Goal: Navigation & Orientation: Find specific page/section

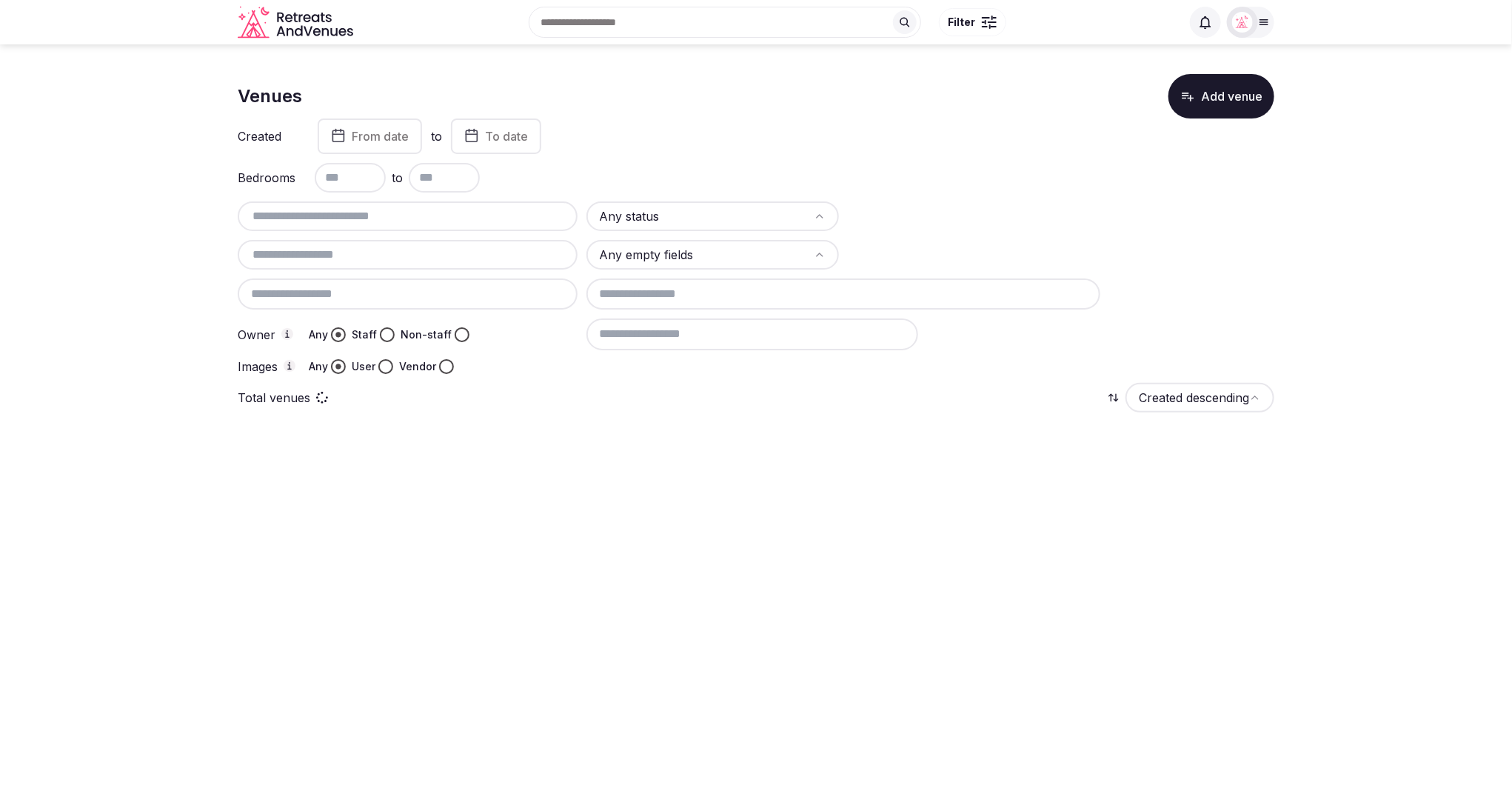
click at [1255, 17] on div at bounding box center [1242, 21] width 31 height 31
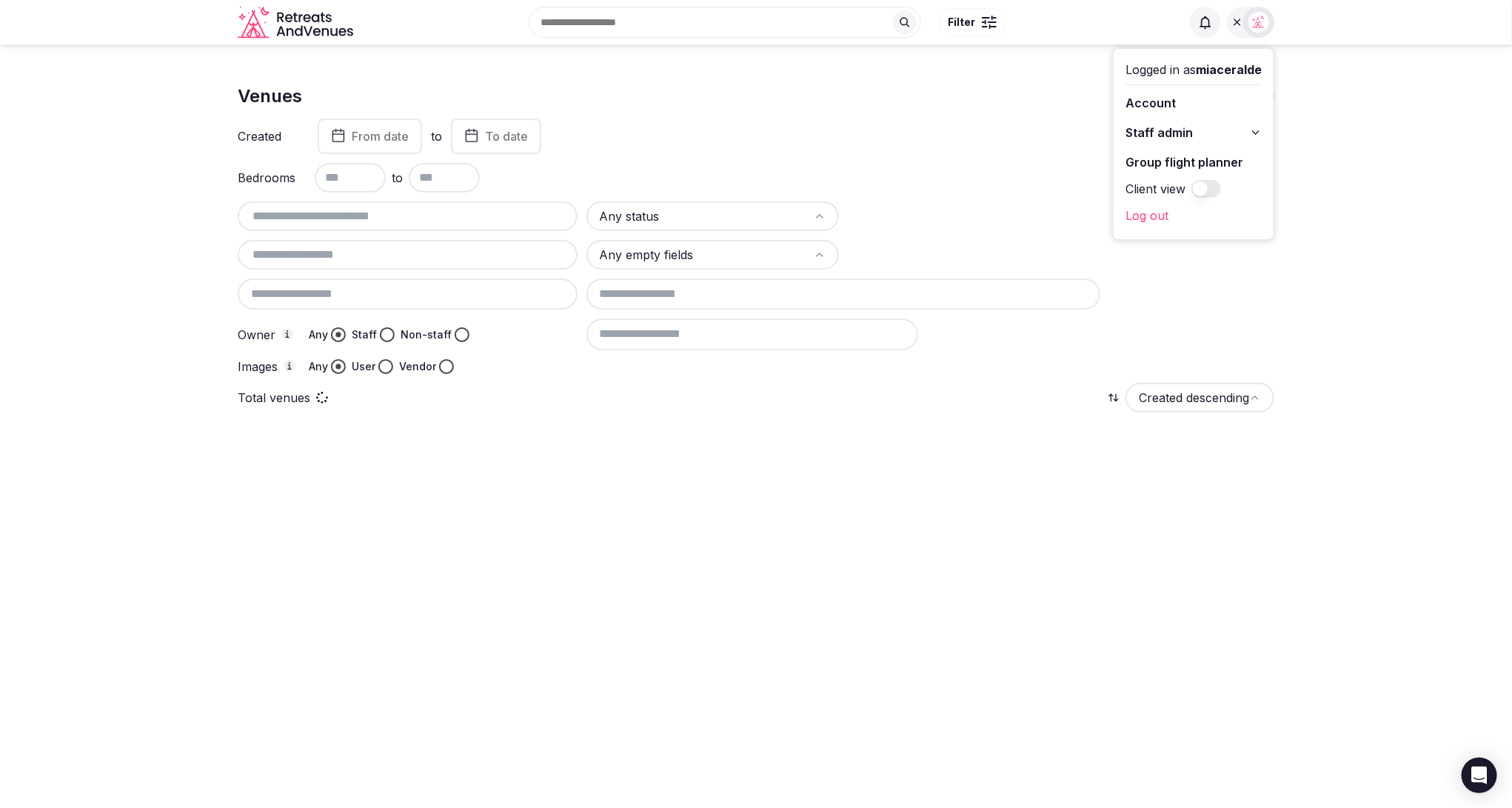
click at [1269, 127] on div "Logged in as miaceralde Account Staff admin Group flight planner Client view Lo…" at bounding box center [1194, 144] width 160 height 191
click at [1257, 130] on icon at bounding box center [1256, 132] width 12 height 12
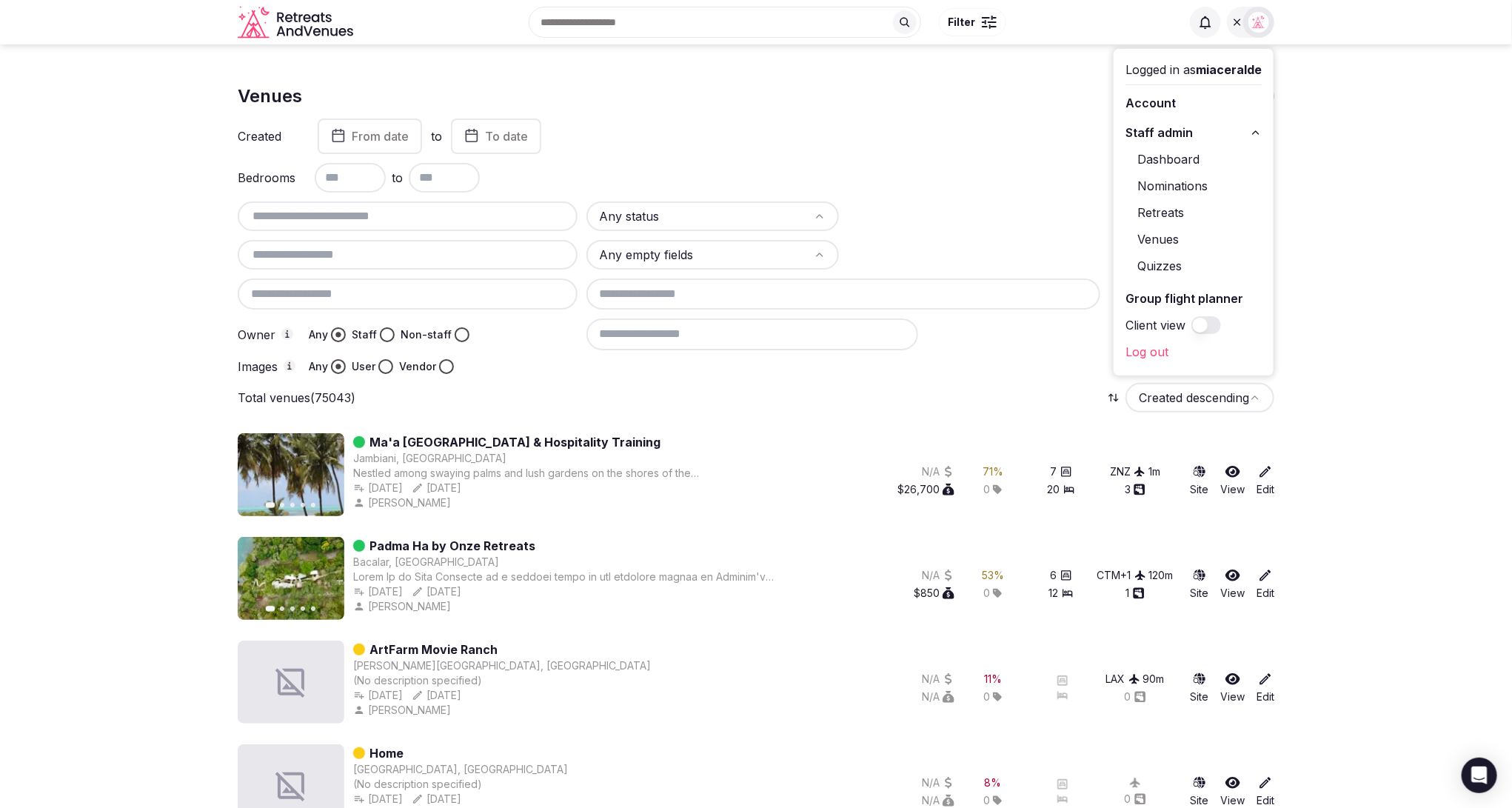
click at [935, 160] on div "Created From date to To date Bedrooms to Any status Any empty fields Owner Any …" at bounding box center [756, 246] width 1036 height 256
click at [927, 181] on div "Bedrooms to" at bounding box center [756, 177] width 1036 height 29
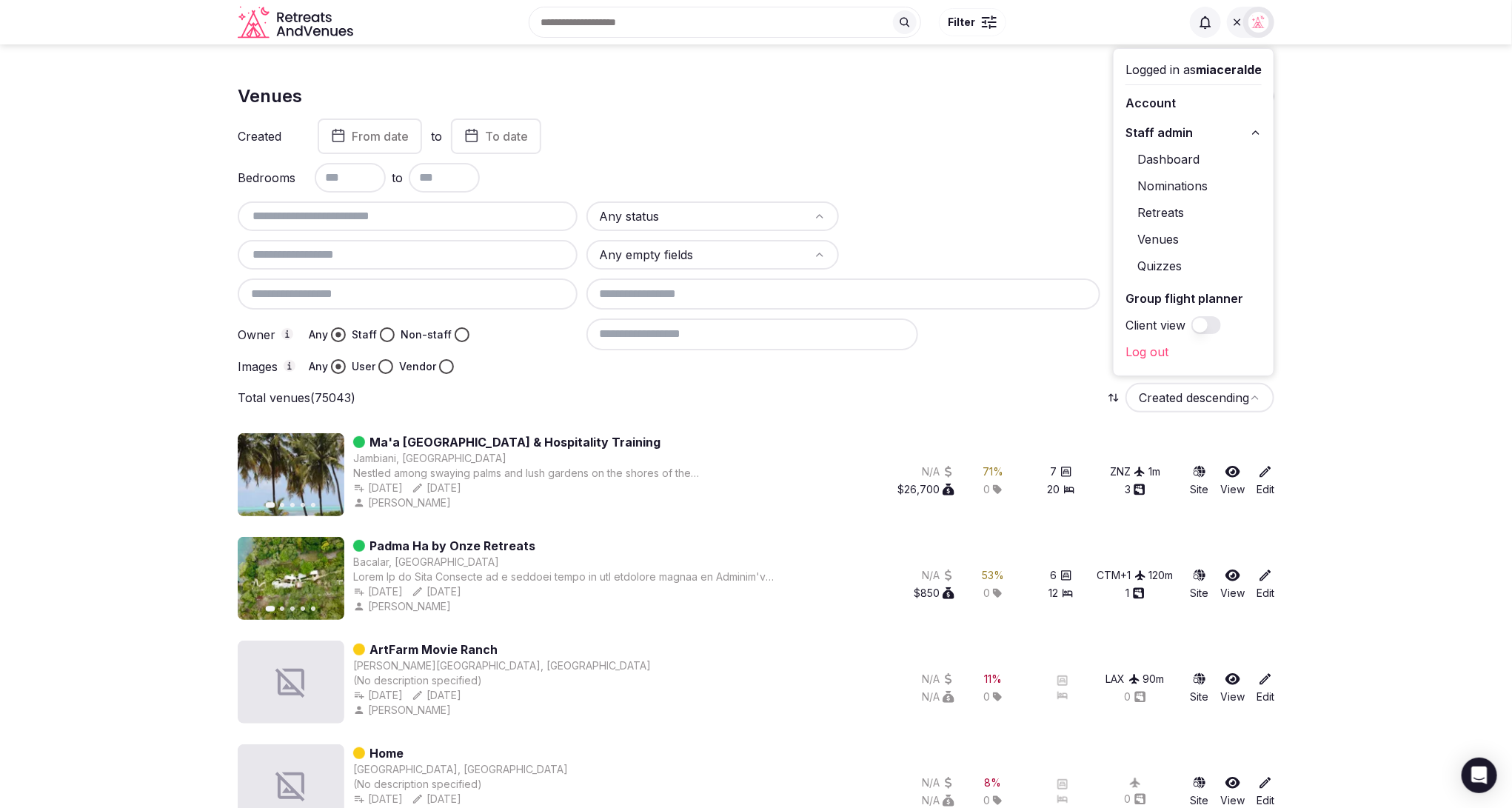
click at [1259, 29] on img at bounding box center [1258, 21] width 20 height 20
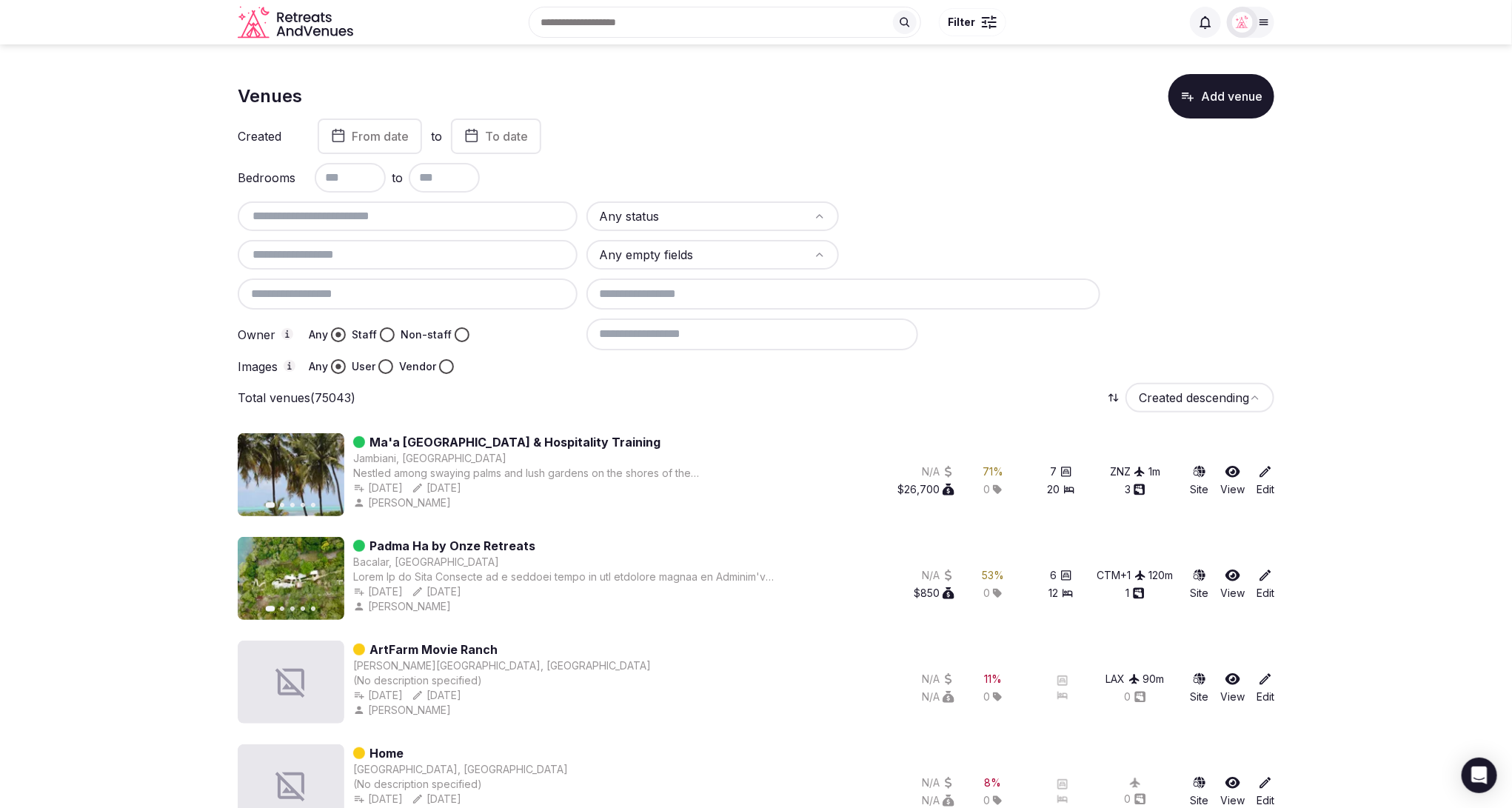
click at [873, 165] on div "Bedrooms to" at bounding box center [756, 177] width 1036 height 29
click at [784, 218] on html "Search Popular Destinations Toscana, Italy Riviera Maya, Mexico Indonesia, Bali…" at bounding box center [756, 404] width 1512 height 808
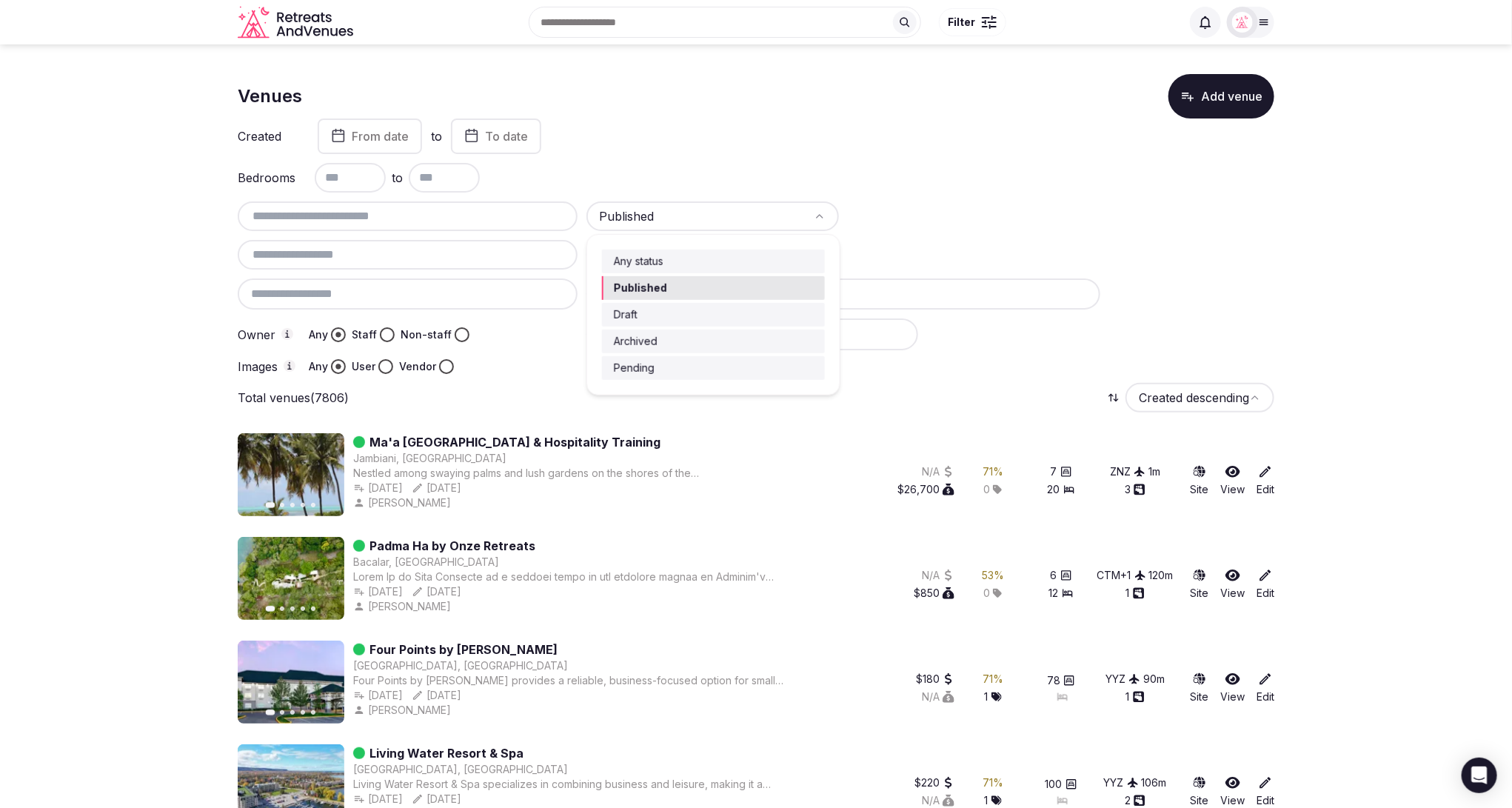
click at [714, 216] on html "Search Popular Destinations Toscana, Italy Riviera Maya, Mexico Indonesia, Bali…" at bounding box center [756, 404] width 1512 height 808
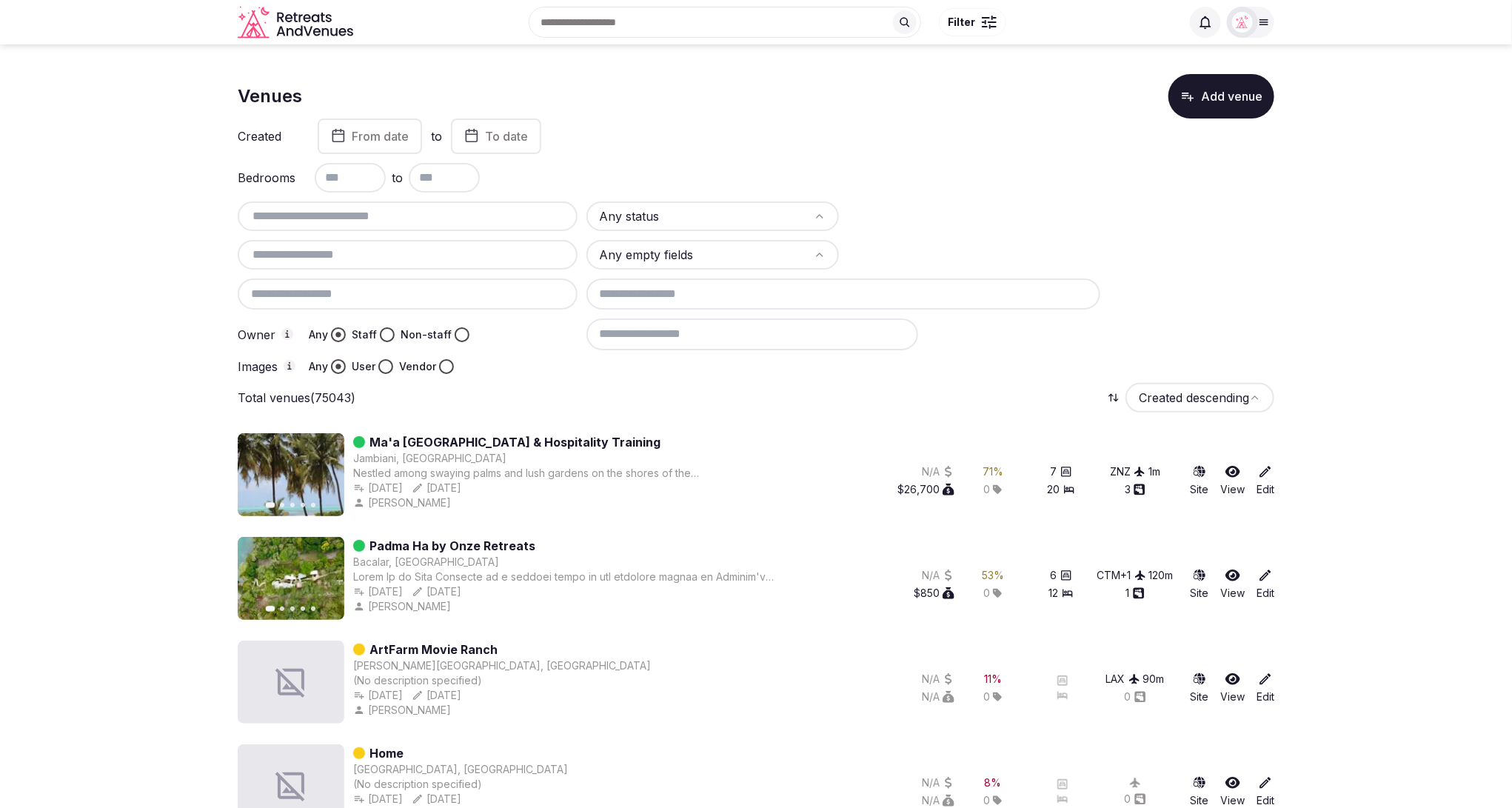
click at [1251, 27] on img at bounding box center [1242, 21] width 20 height 20
click at [1249, 130] on button "Staff admin" at bounding box center [1193, 133] width 136 height 24
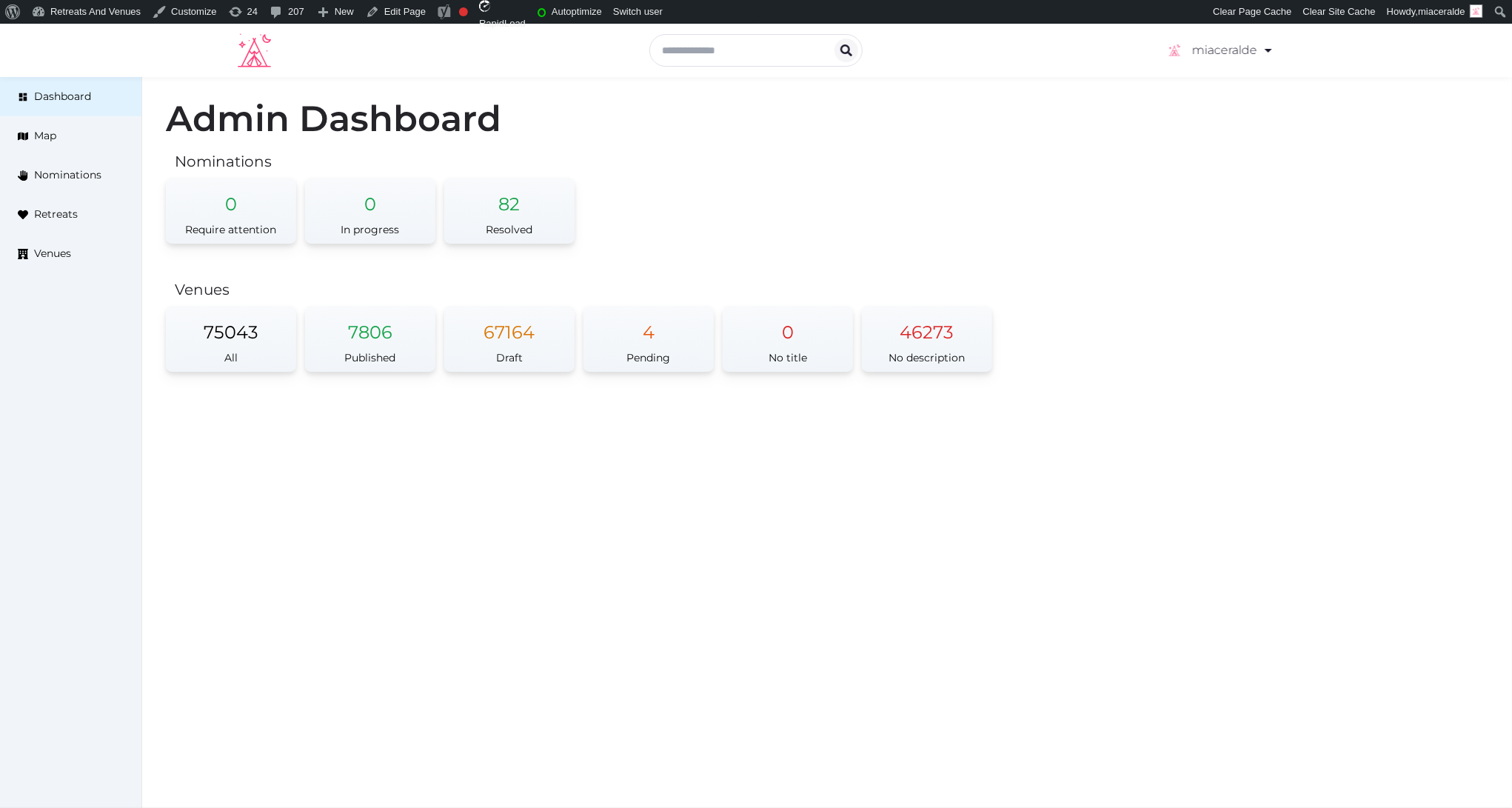
click at [1203, 224] on div "Admin Dashboard Nominations 0 Require attention 0 In progress 82 Resolved Venue…" at bounding box center [827, 246] width 1370 height 339
click at [1386, 205] on div "Admin Dashboard Nominations 0 Require attention 0 In progress 82 Resolved Venue…" at bounding box center [827, 246] width 1370 height 339
